Goal: Information Seeking & Learning: Check status

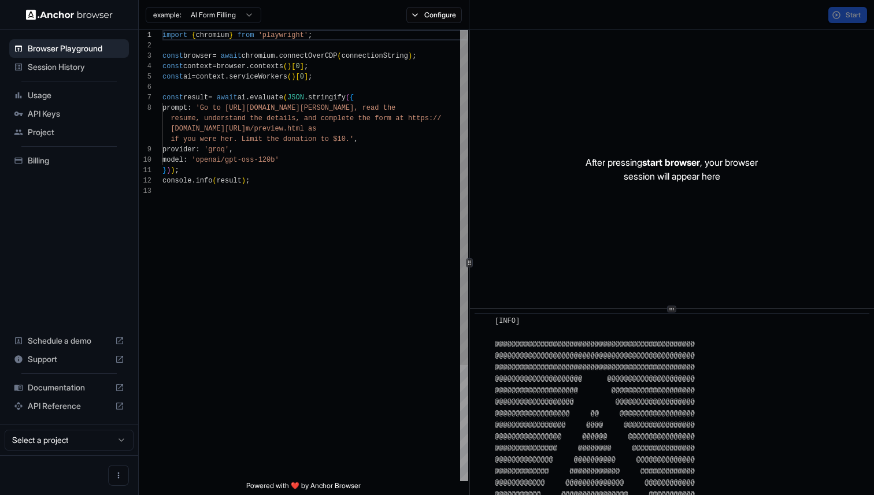
scroll to position [544, 0]
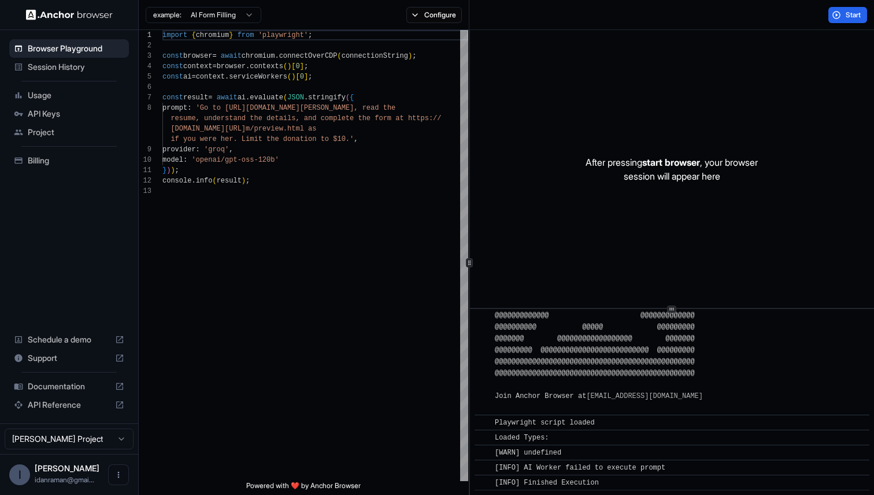
click at [47, 94] on span "Usage" at bounding box center [76, 96] width 96 height 12
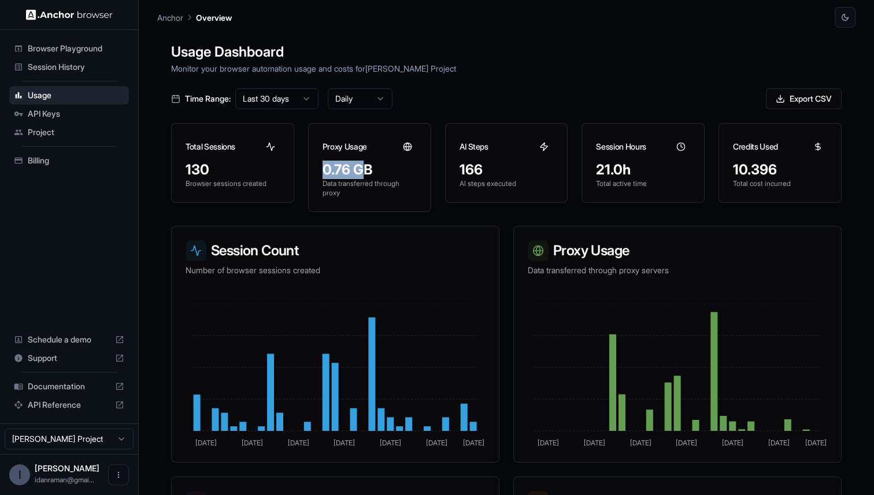
drag, startPoint x: 316, startPoint y: 162, endPoint x: 362, endPoint y: 164, distance: 46.3
click at [362, 164] on div "0.76 GB Data transferred through proxy" at bounding box center [370, 186] width 122 height 51
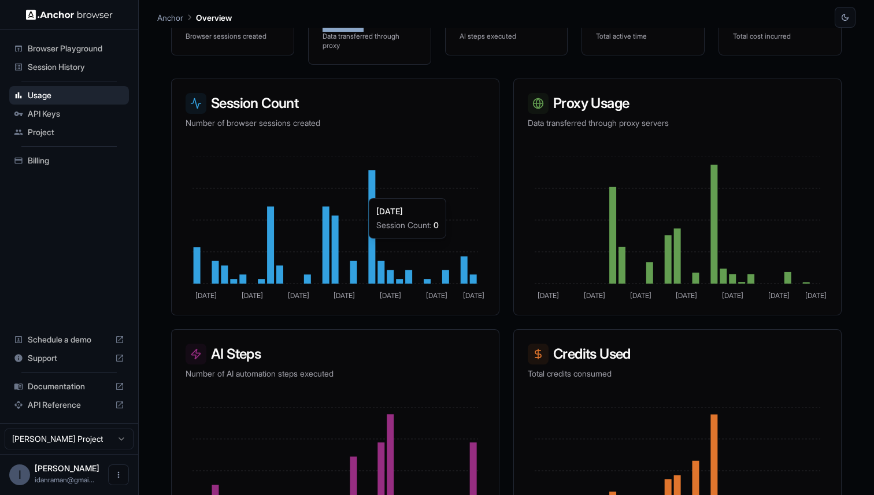
scroll to position [140, 0]
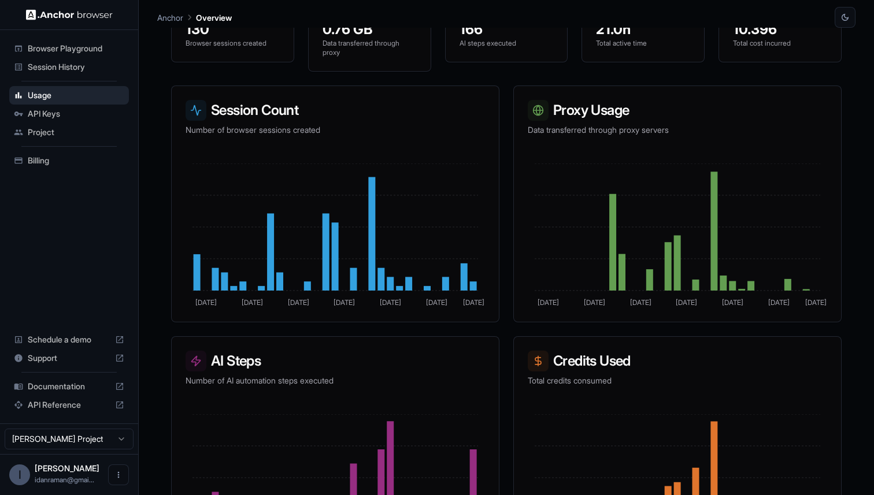
click at [303, 329] on div "Session Count Number of browser sessions created [DATE] Sep [DATE] Sep [DATE] […" at bounding box center [506, 330] width 670 height 488
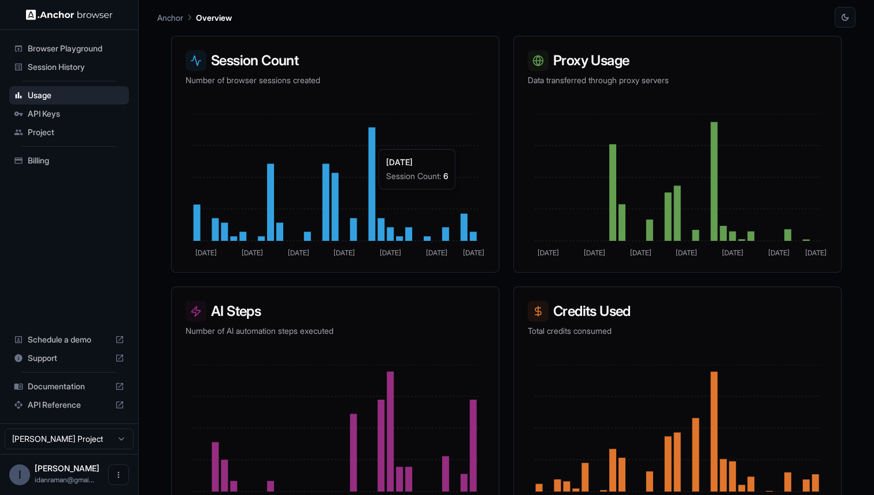
click at [463, 193] on icon "[DATE] Sep [DATE] Sep [DATE] [DATE] [DATE]" at bounding box center [334, 186] width 299 height 144
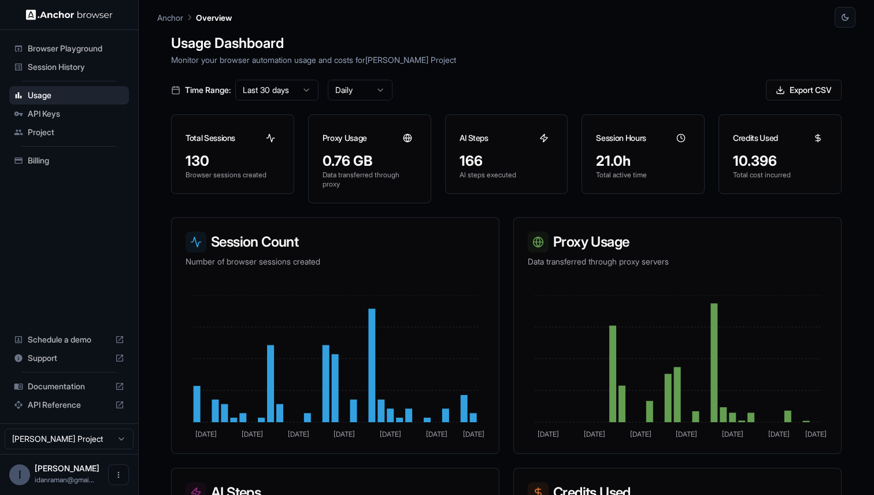
scroll to position [0, 0]
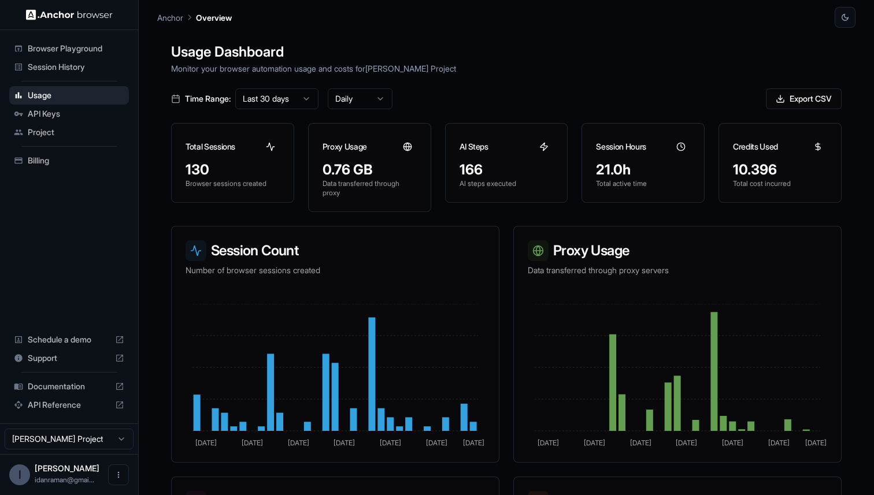
click at [314, 105] on html "Browser Playground Session History Usage API Keys Project Billing Schedule a de…" at bounding box center [437, 247] width 874 height 495
click at [455, 50] on h1 "Usage Dashboard" at bounding box center [506, 52] width 670 height 21
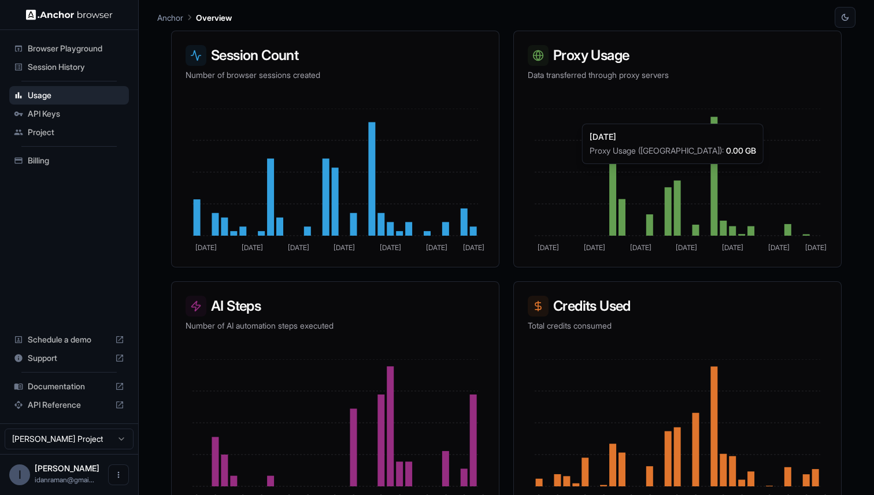
scroll to position [218, 0]
